Goal: Find specific page/section: Find specific page/section

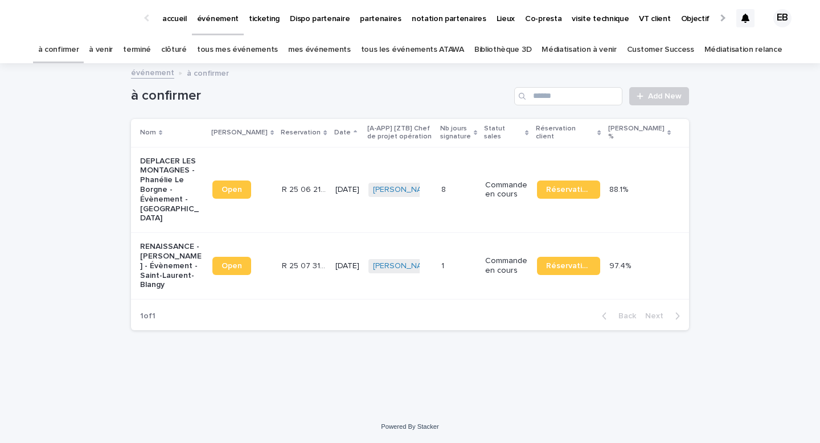
click at [113, 46] on link "à venir" at bounding box center [101, 49] width 24 height 27
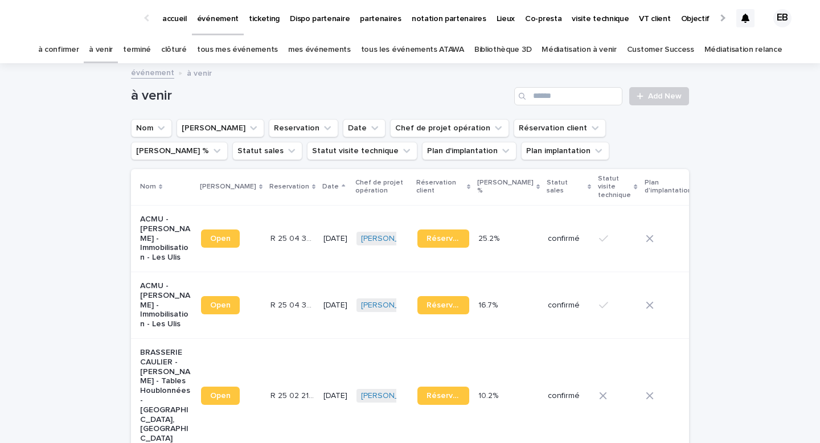
click at [266, 228] on td "R 25 04 3097 R 25 04 3097" at bounding box center [292, 238] width 53 height 67
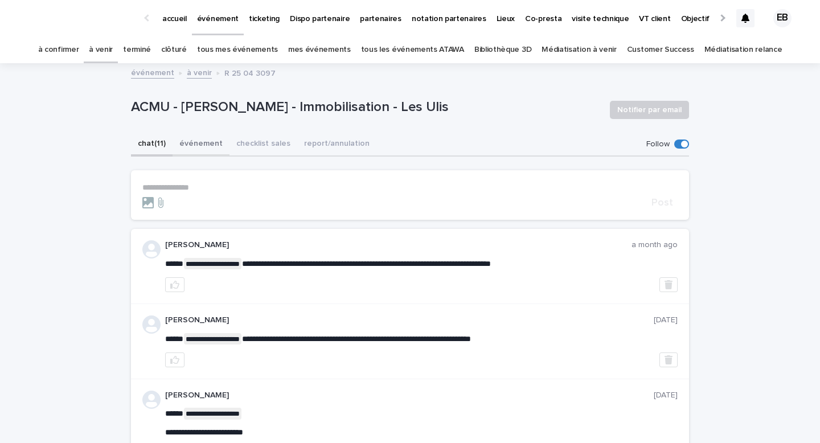
click at [197, 148] on button "événement" at bounding box center [201, 145] width 57 height 24
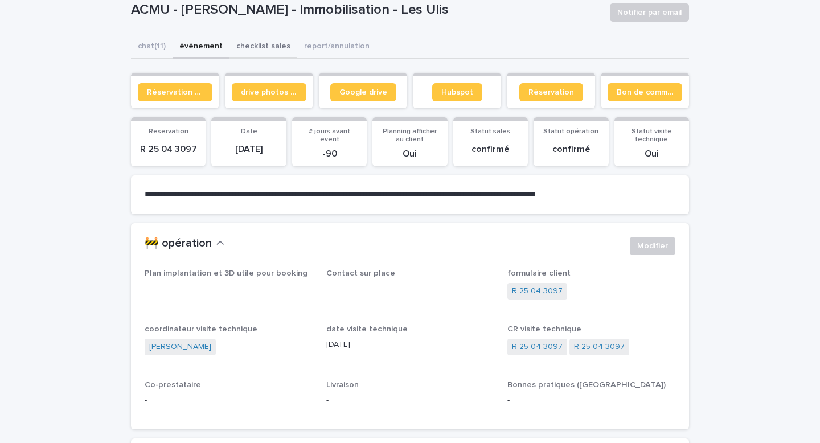
scroll to position [124, 0]
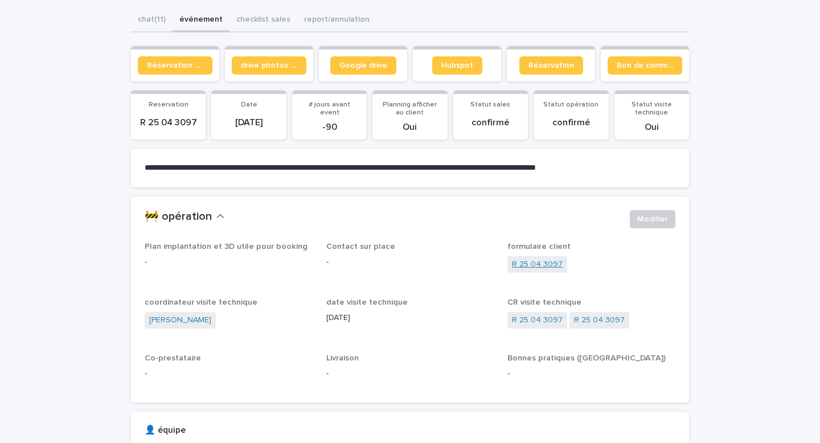
click at [538, 260] on link "R 25 04 3097" at bounding box center [537, 265] width 51 height 12
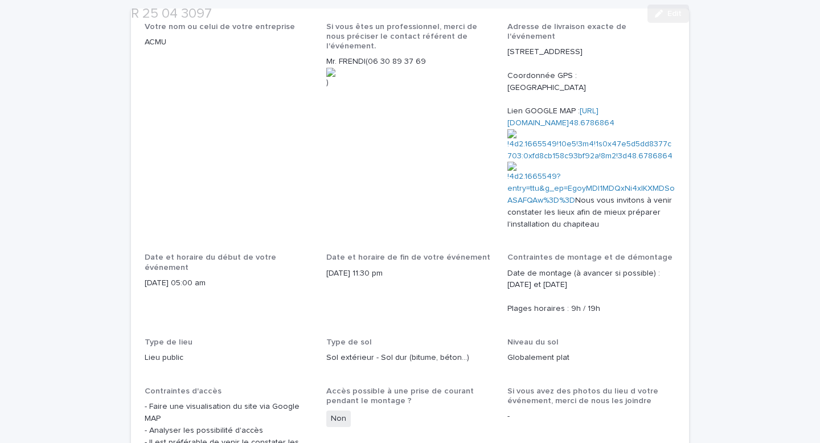
scroll to position [455, 0]
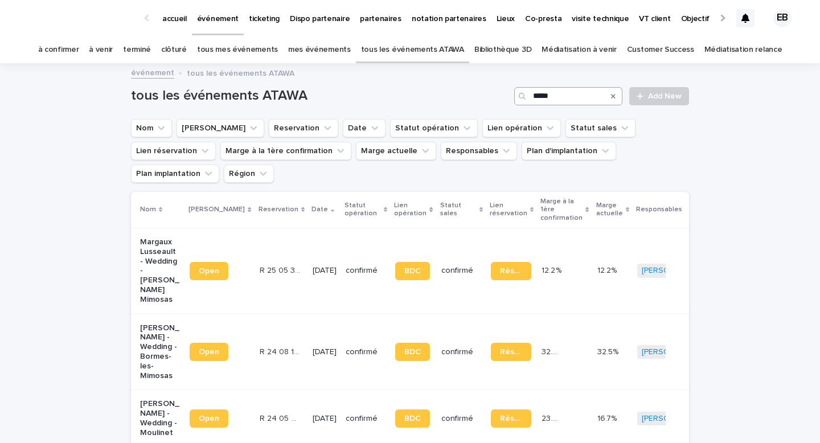
click at [552, 93] on input "*****" at bounding box center [568, 96] width 108 height 18
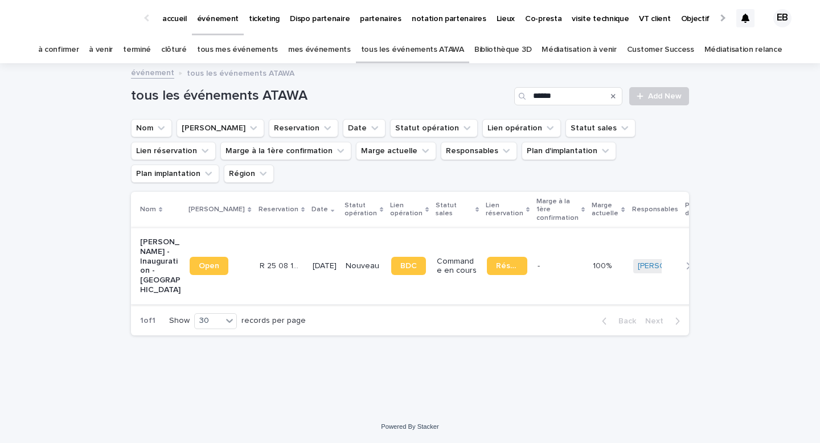
type input "******"
click at [220, 228] on td "Open" at bounding box center [219, 266] width 69 height 76
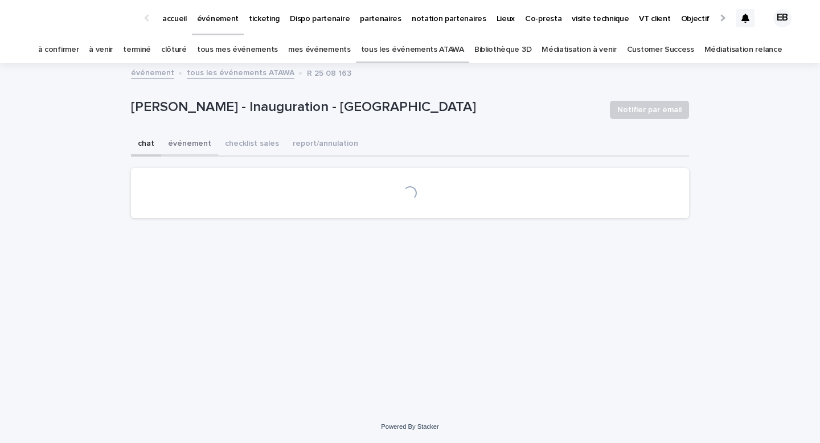
click at [194, 142] on button "événement" at bounding box center [189, 145] width 57 height 24
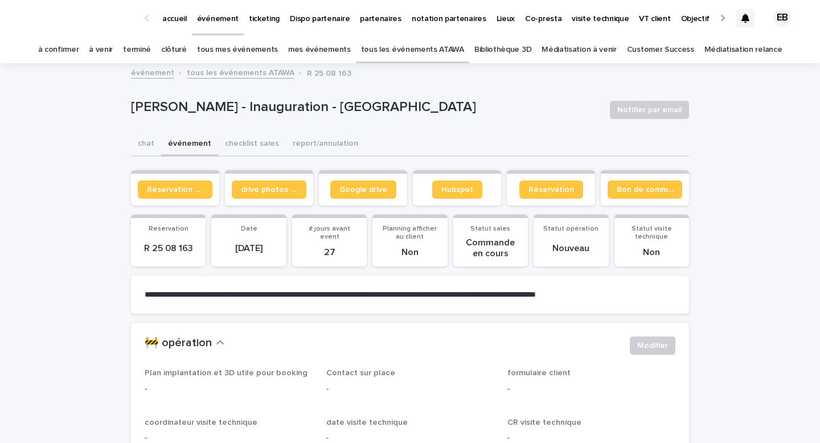
click at [179, 13] on p "accueil" at bounding box center [174, 12] width 24 height 24
